Goal: Information Seeking & Learning: Learn about a topic

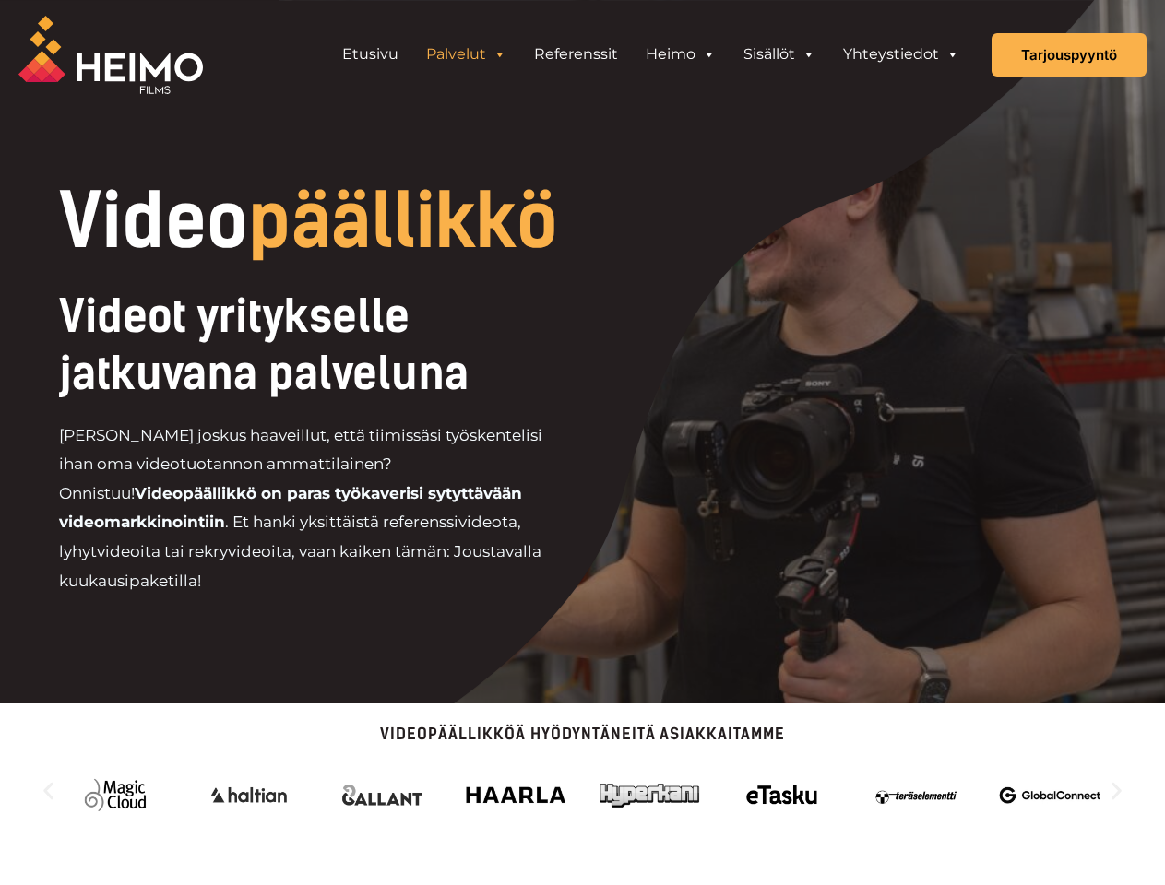
click at [582, 443] on div "Videot yritykselle jatkuvana palveluna [PERSON_NAME] joskus haaveillut, että ti…" at bounding box center [375, 450] width 633 height 324
click at [468, 54] on link "Palvelut" at bounding box center [466, 54] width 108 height 37
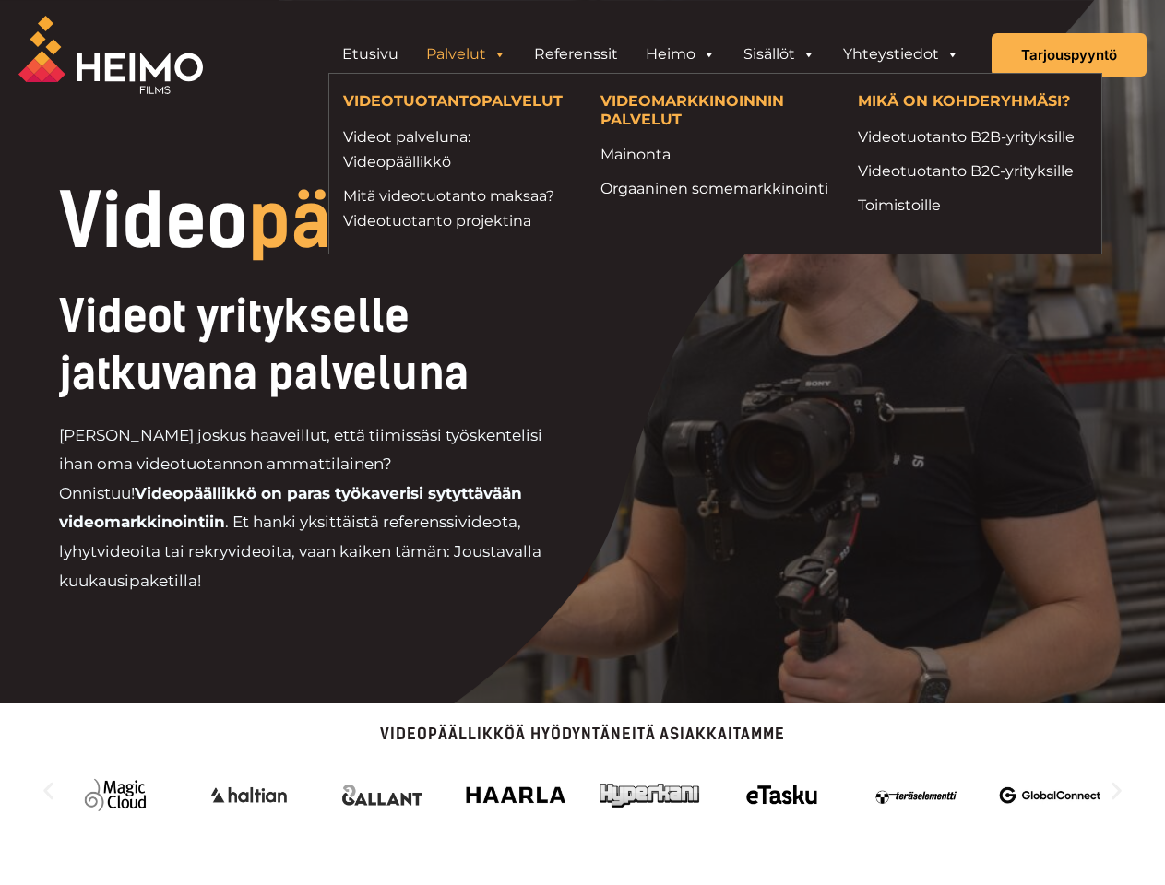
click at [502, 54] on span "Header Widget 1" at bounding box center [498, 54] width 15 height 37
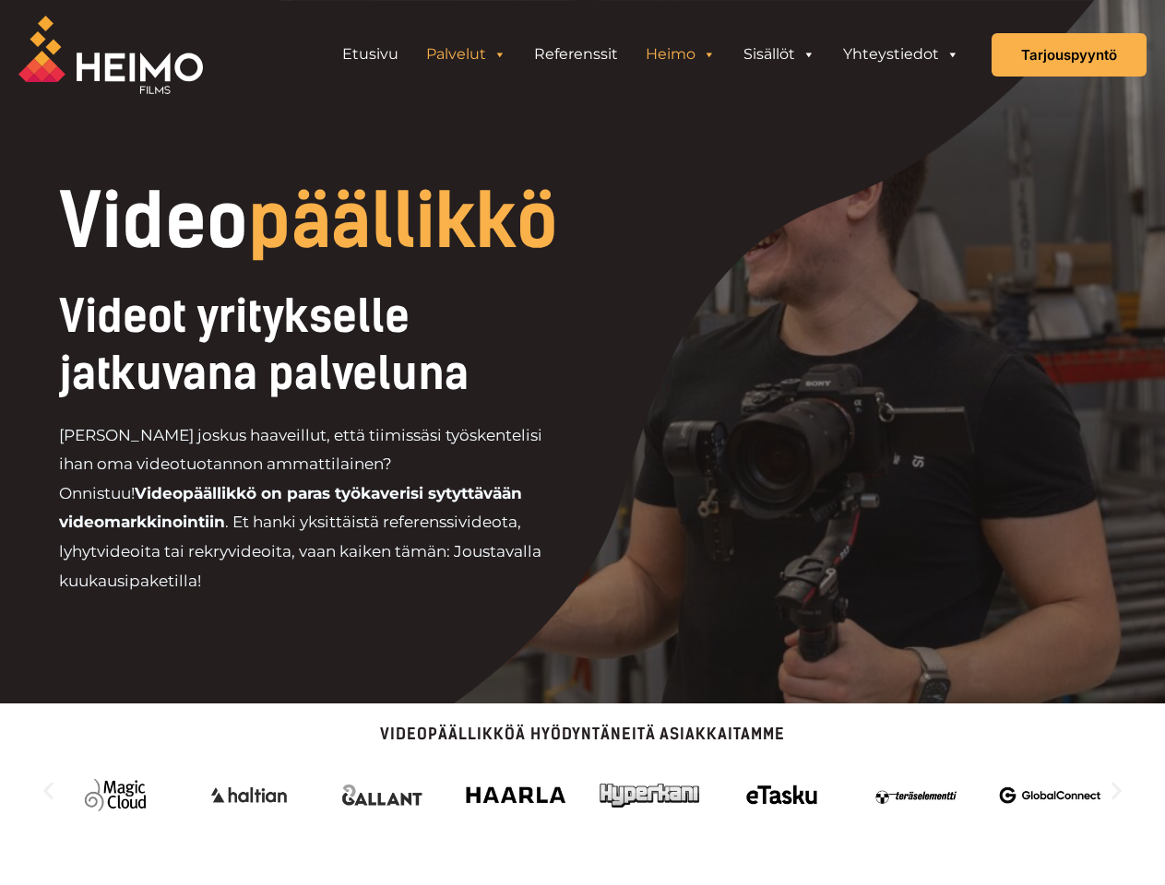
click at [682, 54] on link "Heimo" at bounding box center [681, 54] width 98 height 37
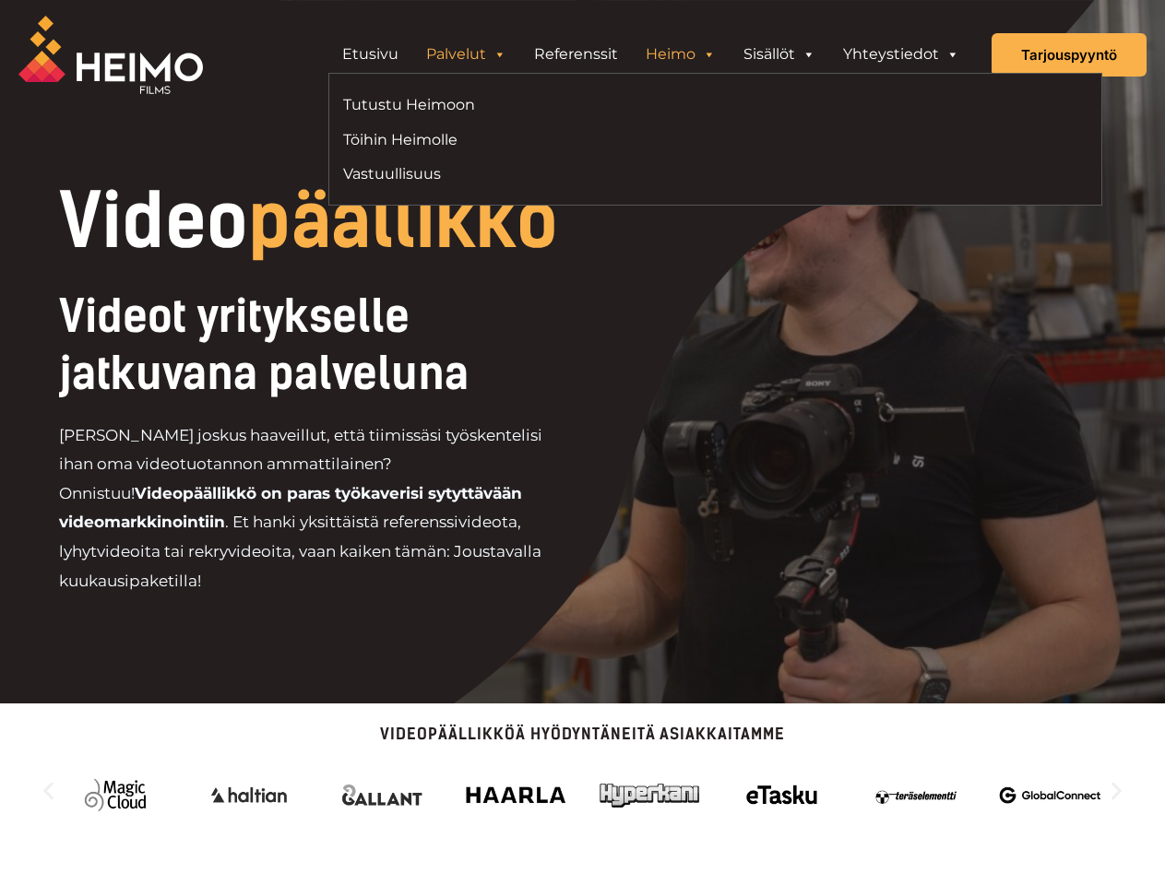
click at [710, 54] on span "Header Widget 1" at bounding box center [708, 54] width 15 height 37
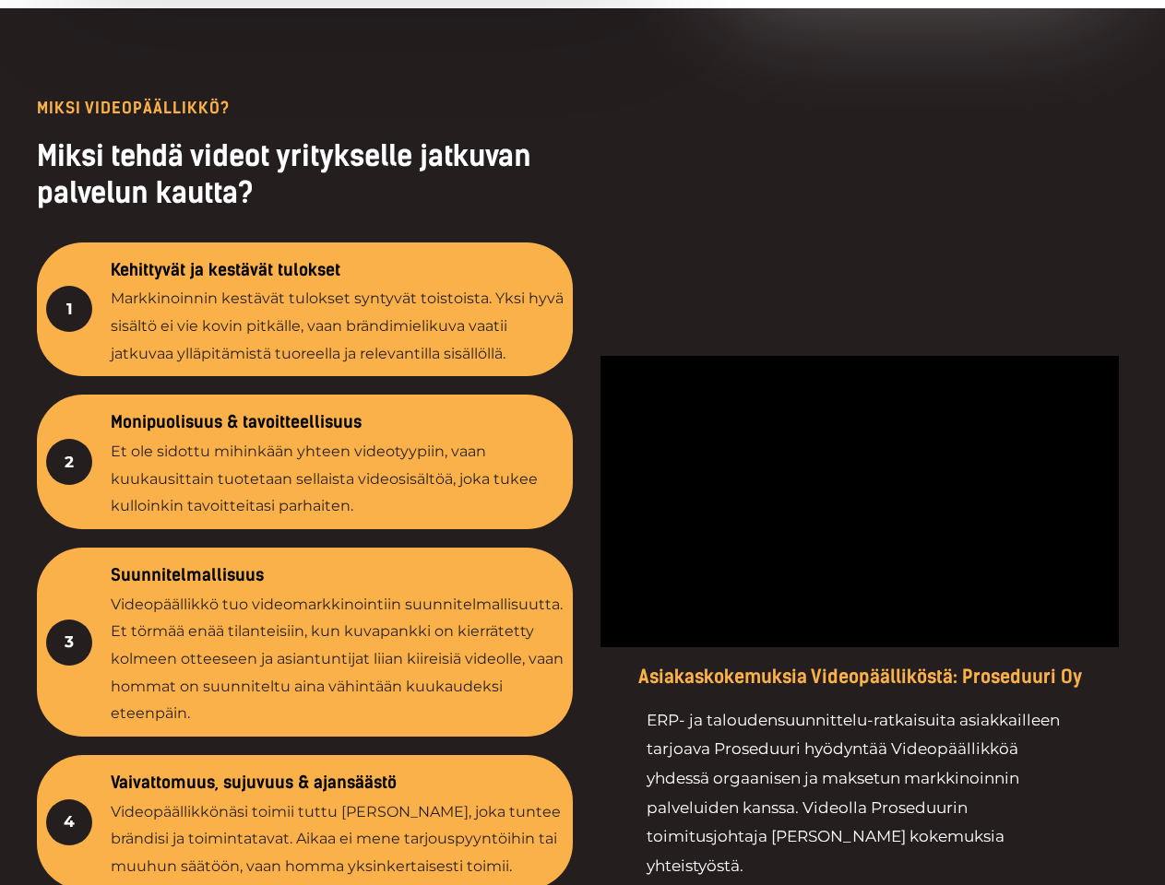
click at [810, 101] on div at bounding box center [859, 648] width 537 height 1095
click at [953, 101] on div at bounding box center [859, 648] width 537 height 1095
click at [582, 766] on div at bounding box center [582, 647] width 1165 height 1279
click at [48, 799] on div "4" at bounding box center [69, 822] width 46 height 46
